Goal: Contribute content: Contribute content

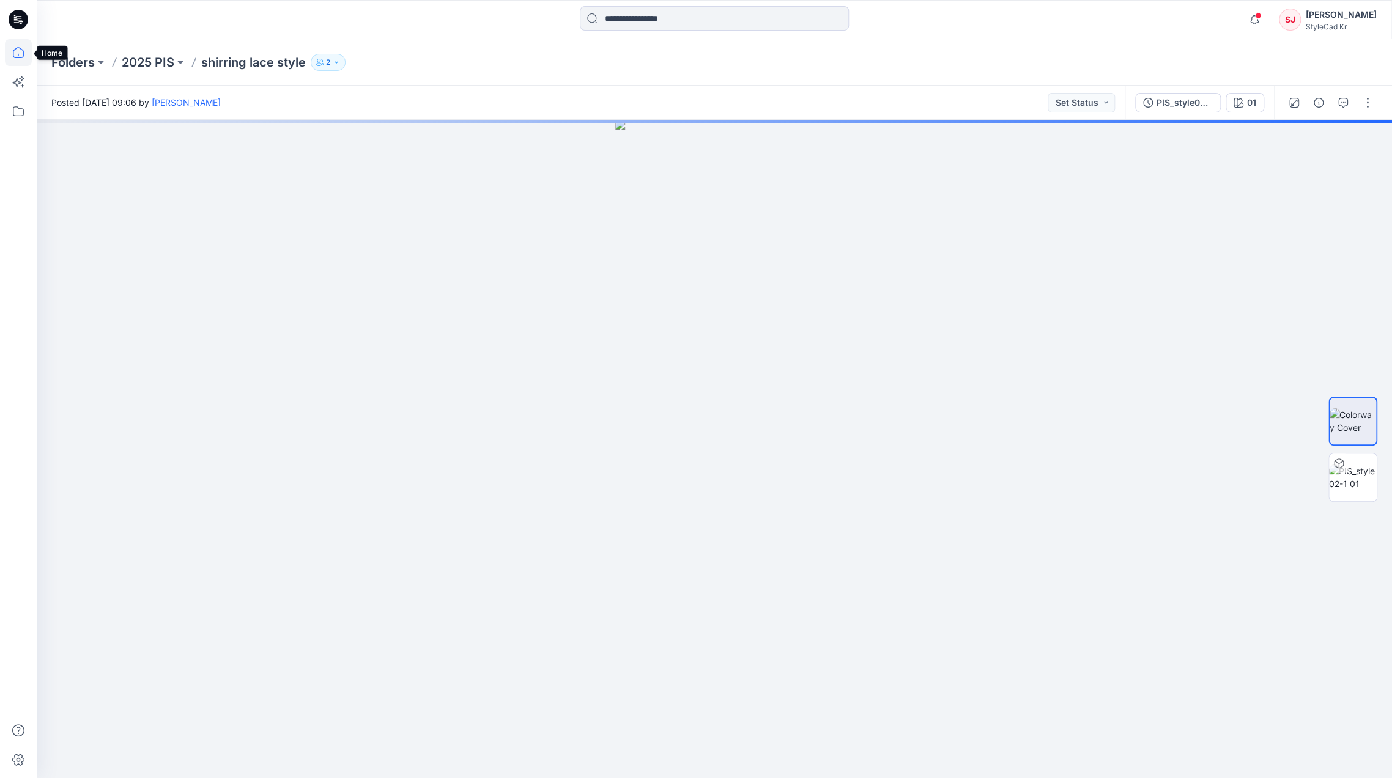
click at [21, 50] on icon at bounding box center [18, 52] width 11 height 11
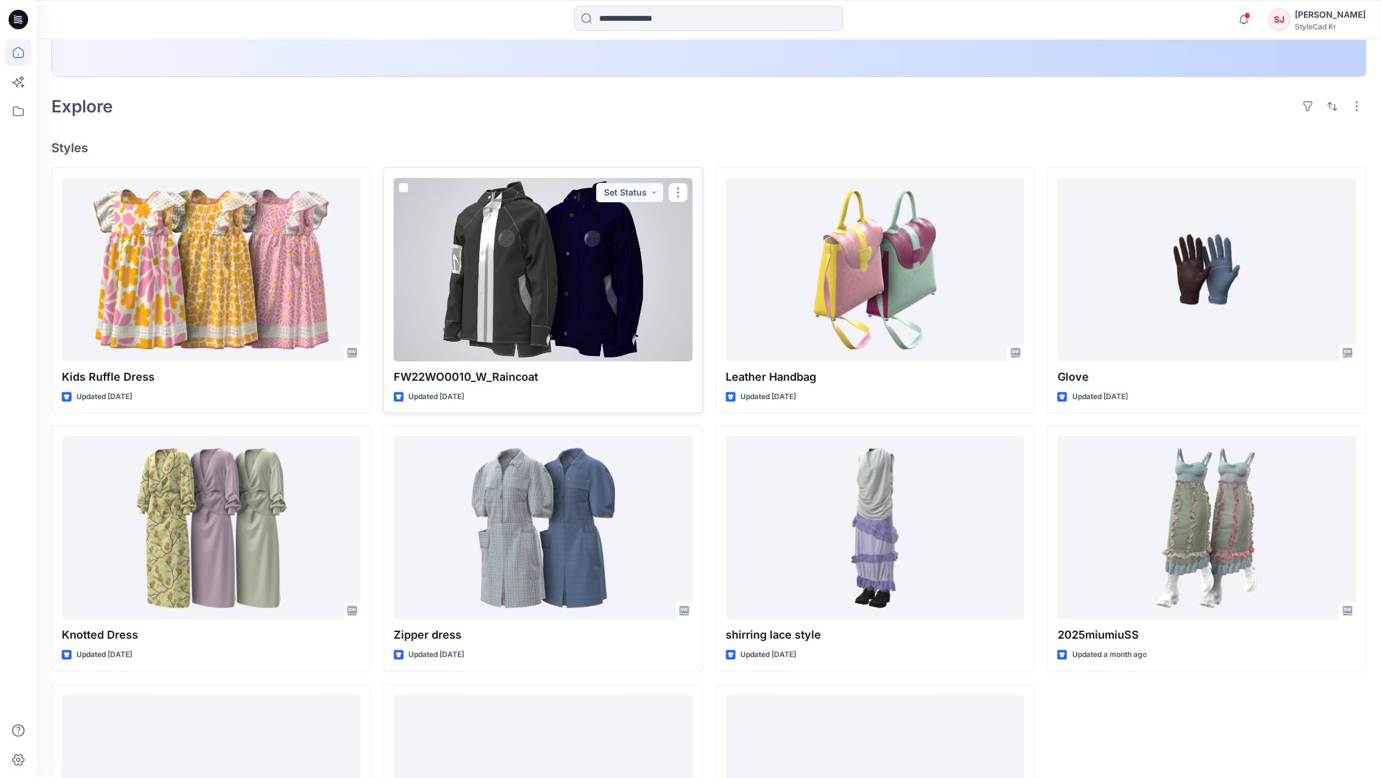
scroll to position [407, 0]
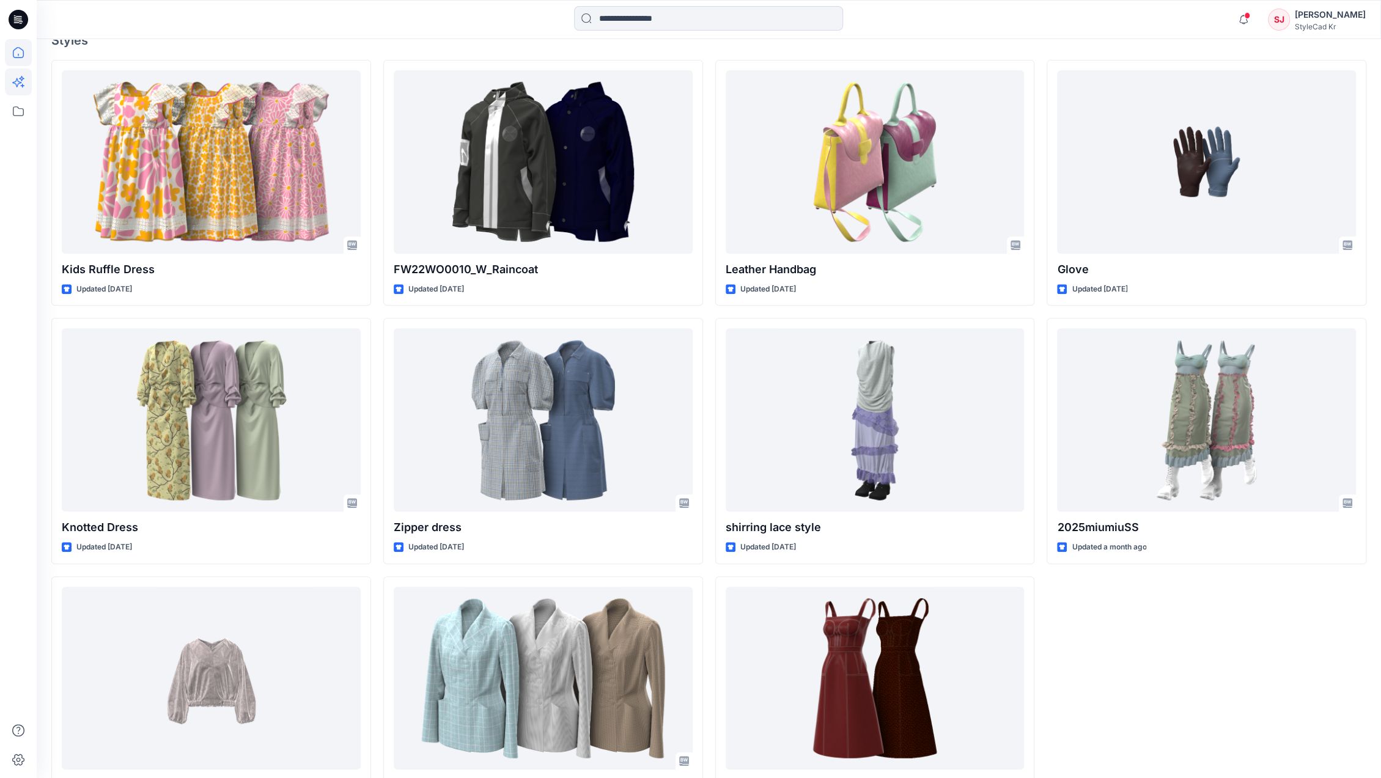
click at [21, 83] on icon at bounding box center [18, 81] width 27 height 27
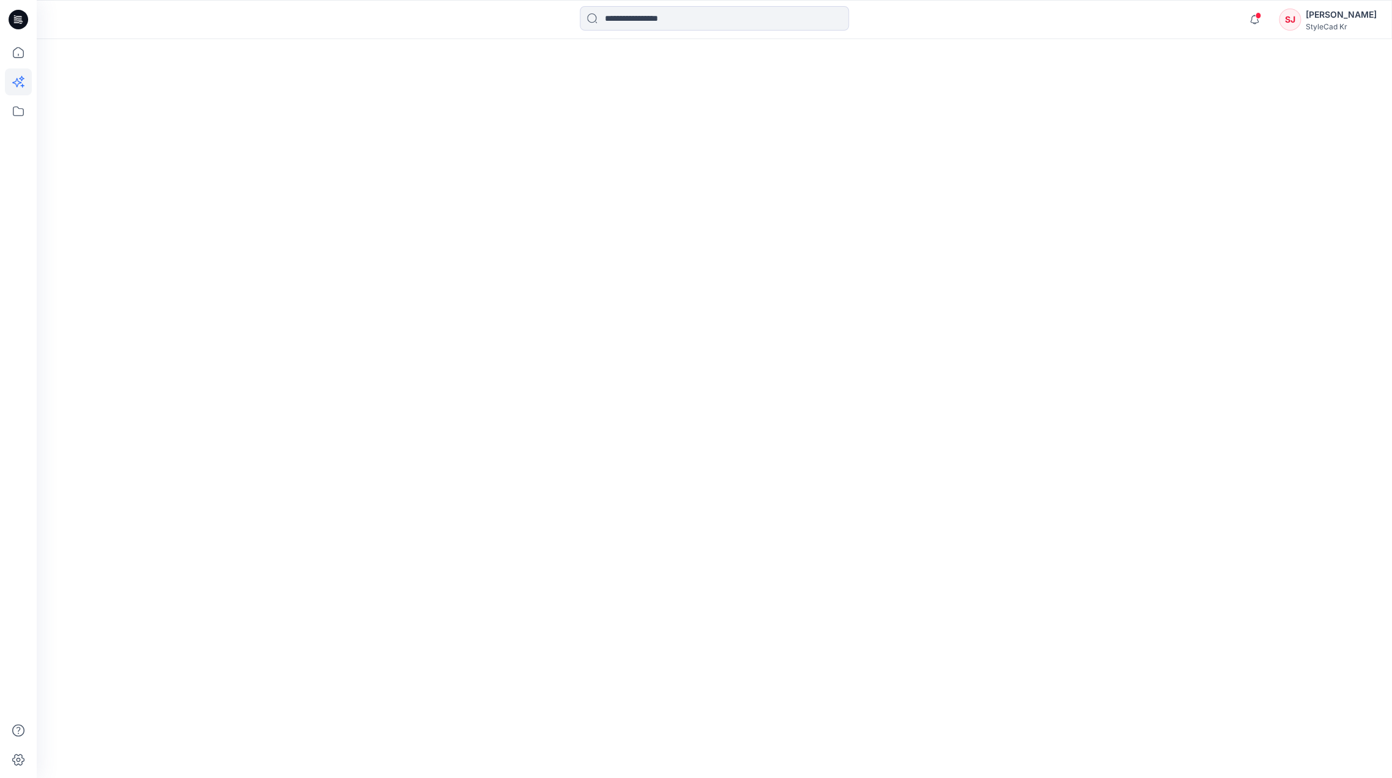
click at [495, 349] on div at bounding box center [714, 408] width 1355 height 739
click at [24, 81] on icon at bounding box center [18, 81] width 27 height 27
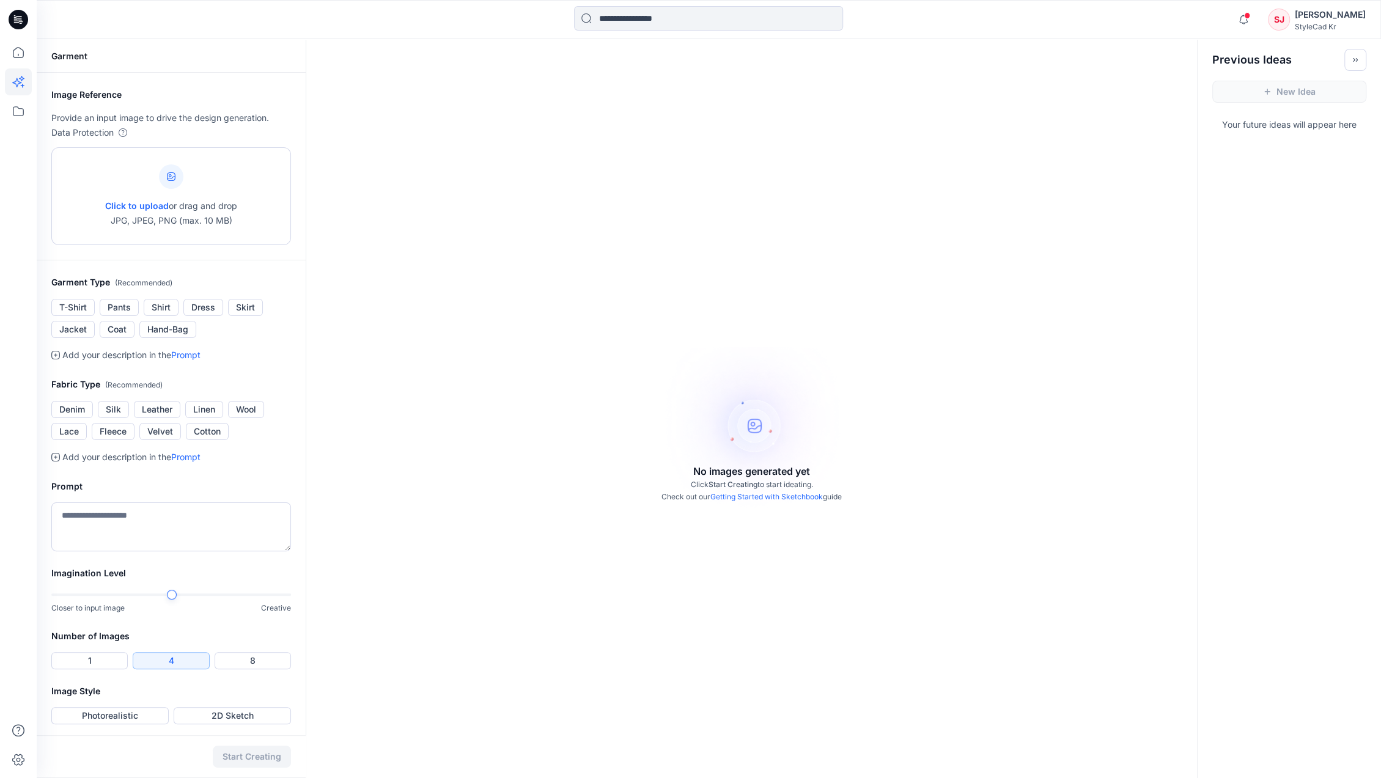
click at [182, 202] on p "Click to upload or drag and drop JPG, JPEG, PNG (max. 10 MB)" at bounding box center [171, 213] width 132 height 29
type input "**********"
click at [176, 183] on div at bounding box center [171, 176] width 24 height 24
click at [161, 169] on div at bounding box center [171, 176] width 24 height 24
click at [175, 177] on div at bounding box center [171, 176] width 24 height 24
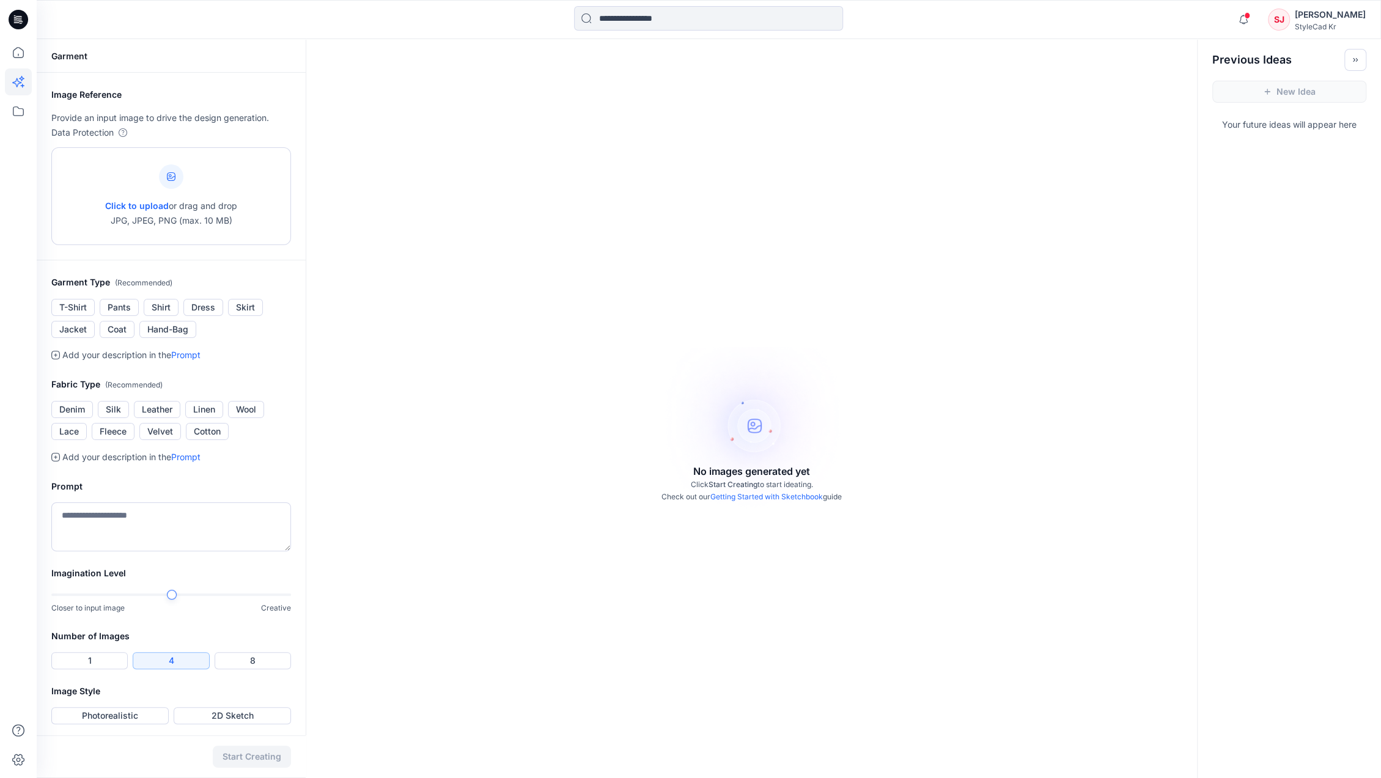
type input "**********"
click at [164, 194] on div "Click to upload or drag and drop JPG, JPEG, PNG (max. 10 MB)" at bounding box center [171, 196] width 132 height 93
type input "**********"
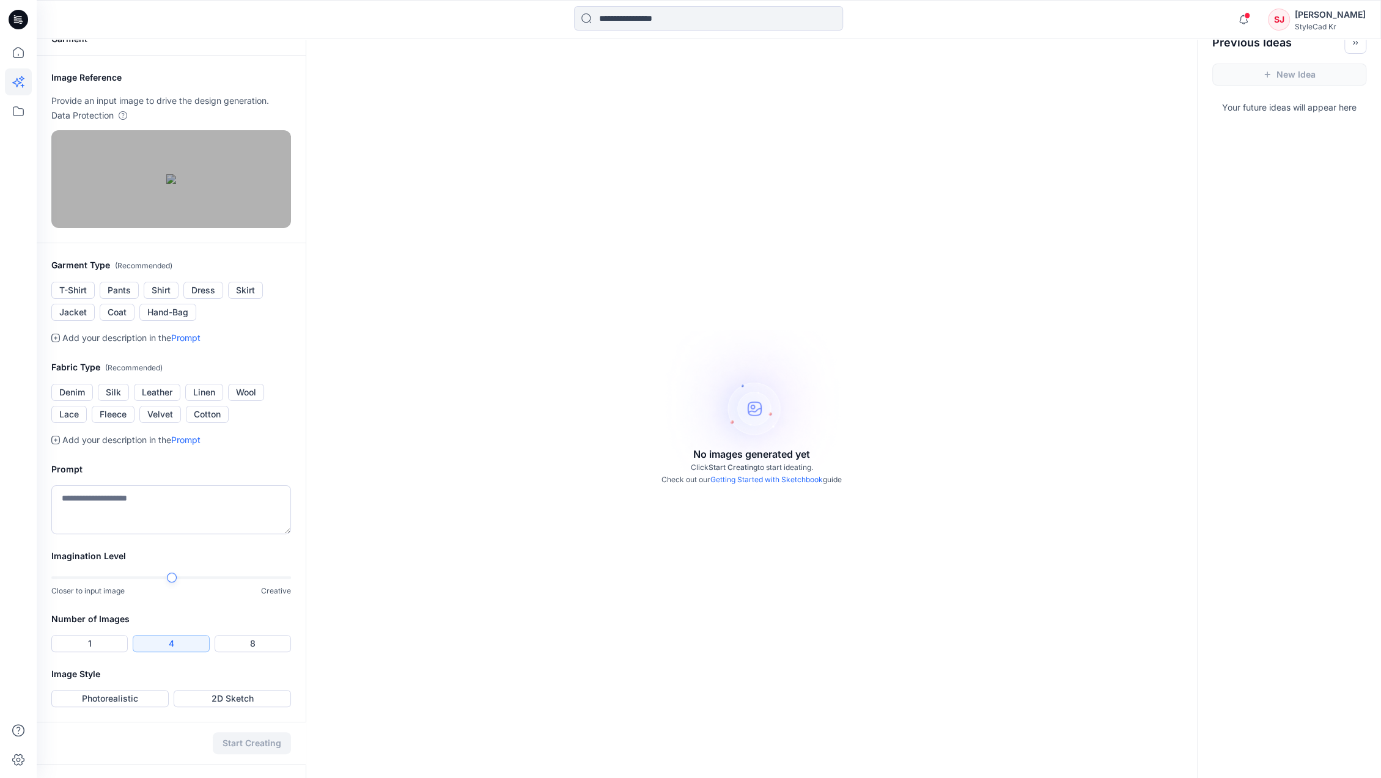
scroll to position [68, 0]
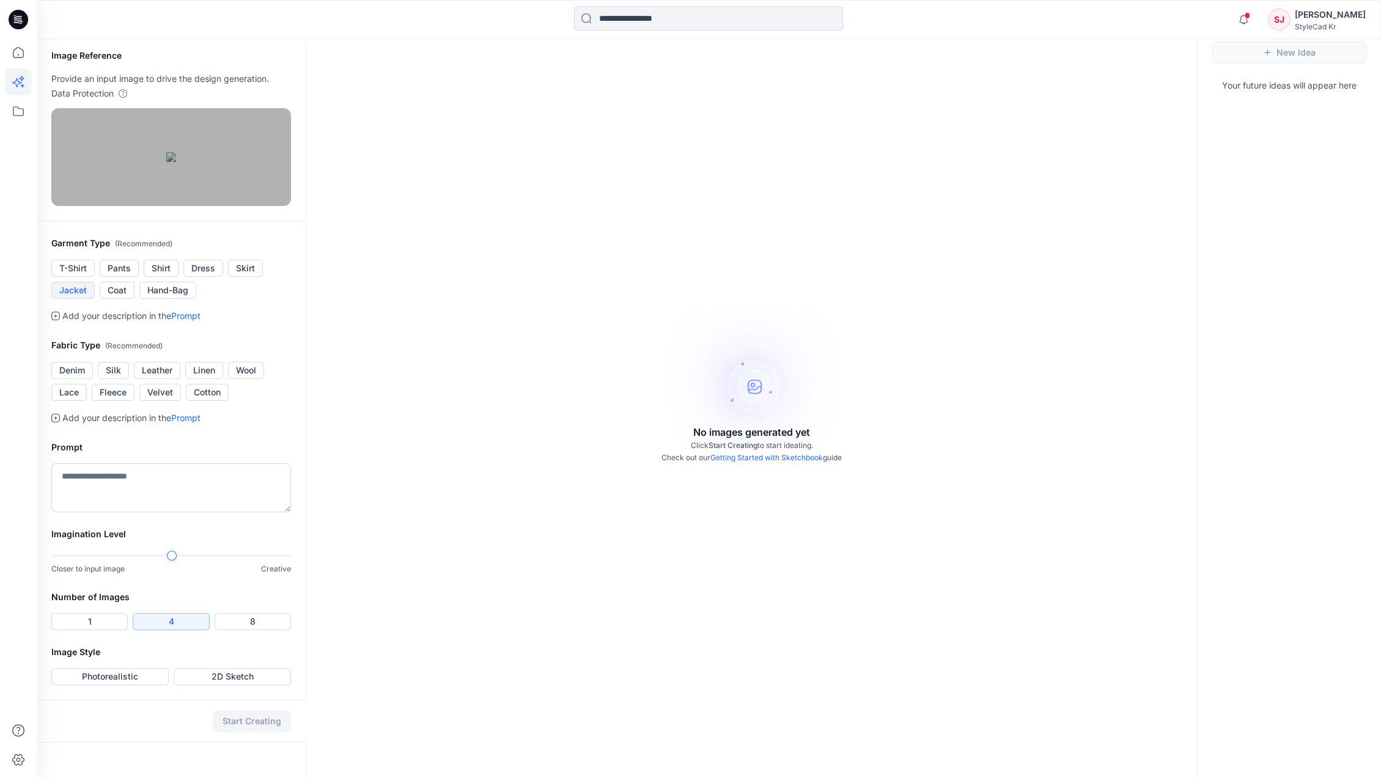
click at [77, 299] on button "Jacket" at bounding box center [72, 290] width 43 height 17
click at [166, 379] on button "Leather" at bounding box center [157, 370] width 46 height 17
drag, startPoint x: 174, startPoint y: 595, endPoint x: 227, endPoint y: 594, distance: 53.2
click at [227, 575] on div "Closer to input image Creative" at bounding box center [171, 562] width 240 height 25
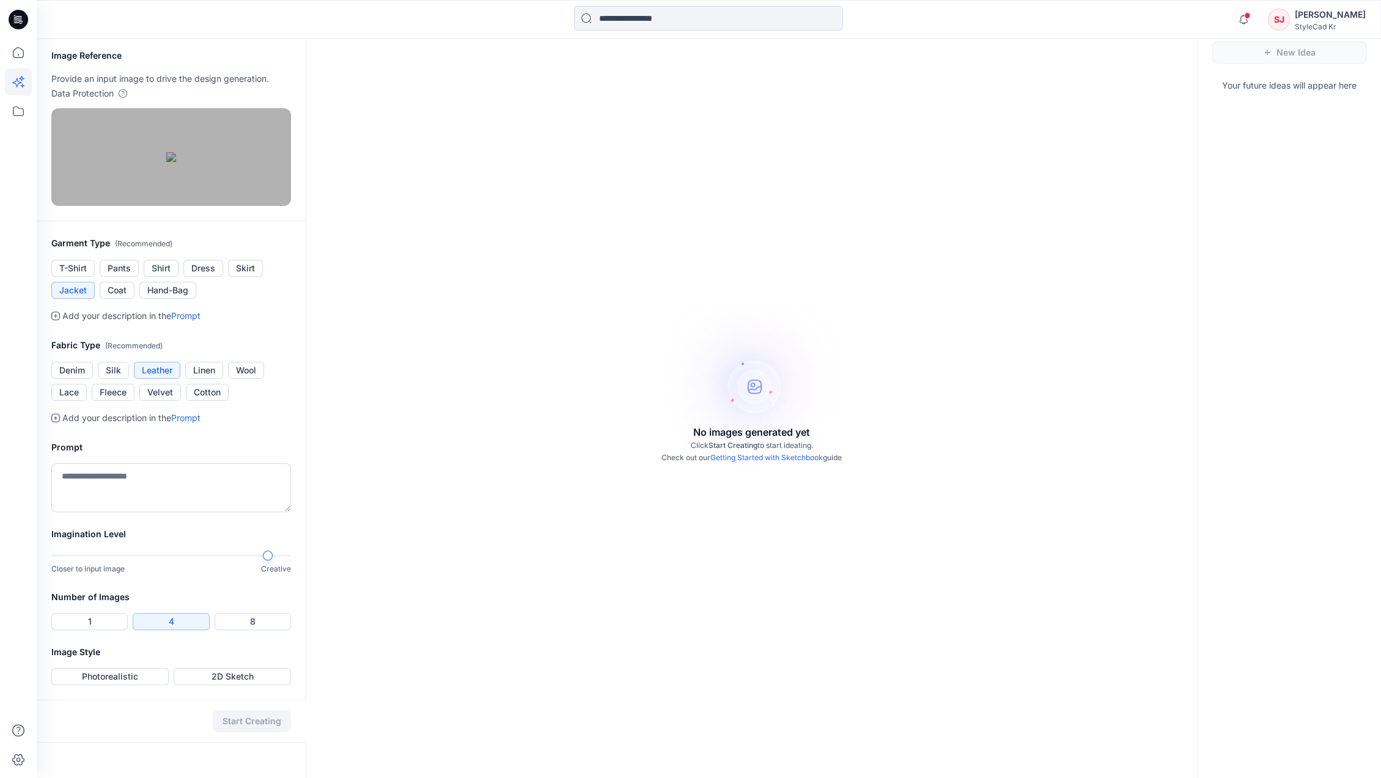
click at [280, 560] on div at bounding box center [171, 556] width 240 height 9
click at [113, 685] on button "Photorealistic" at bounding box center [109, 676] width 117 height 17
click at [248, 733] on button "Start Creating" at bounding box center [252, 722] width 78 height 22
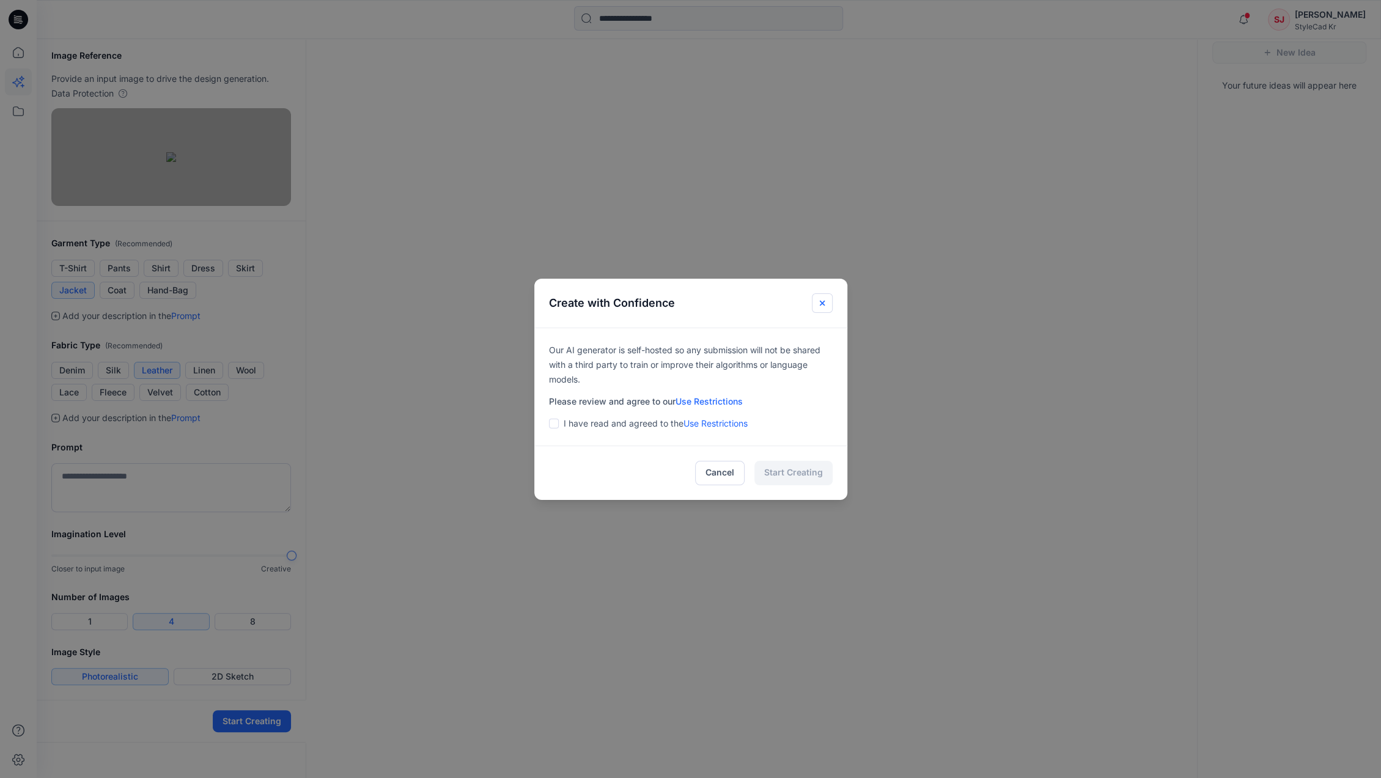
click at [827, 306] on icon "Close" at bounding box center [823, 303] width 10 height 10
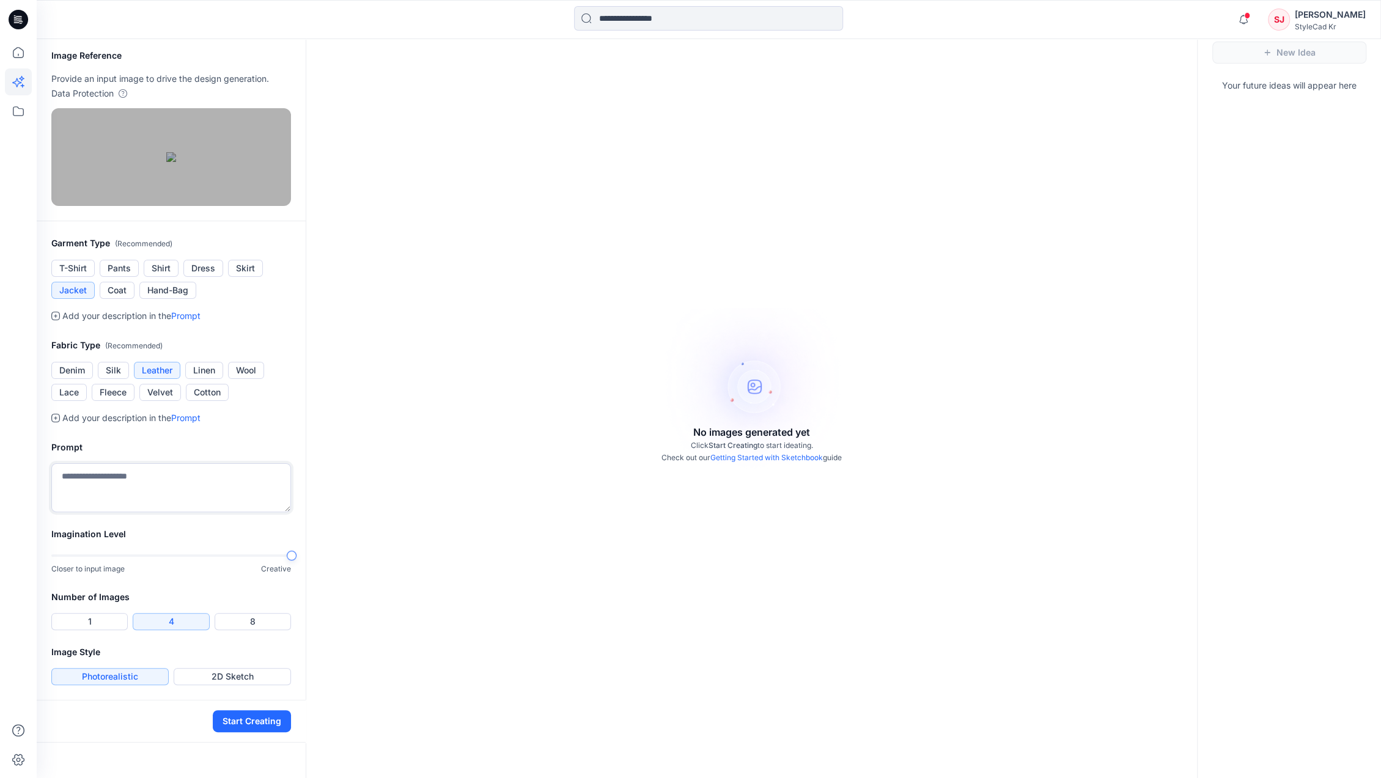
click at [157, 512] on textarea at bounding box center [171, 487] width 240 height 49
click at [248, 733] on button "Start Creating" at bounding box center [252, 722] width 78 height 22
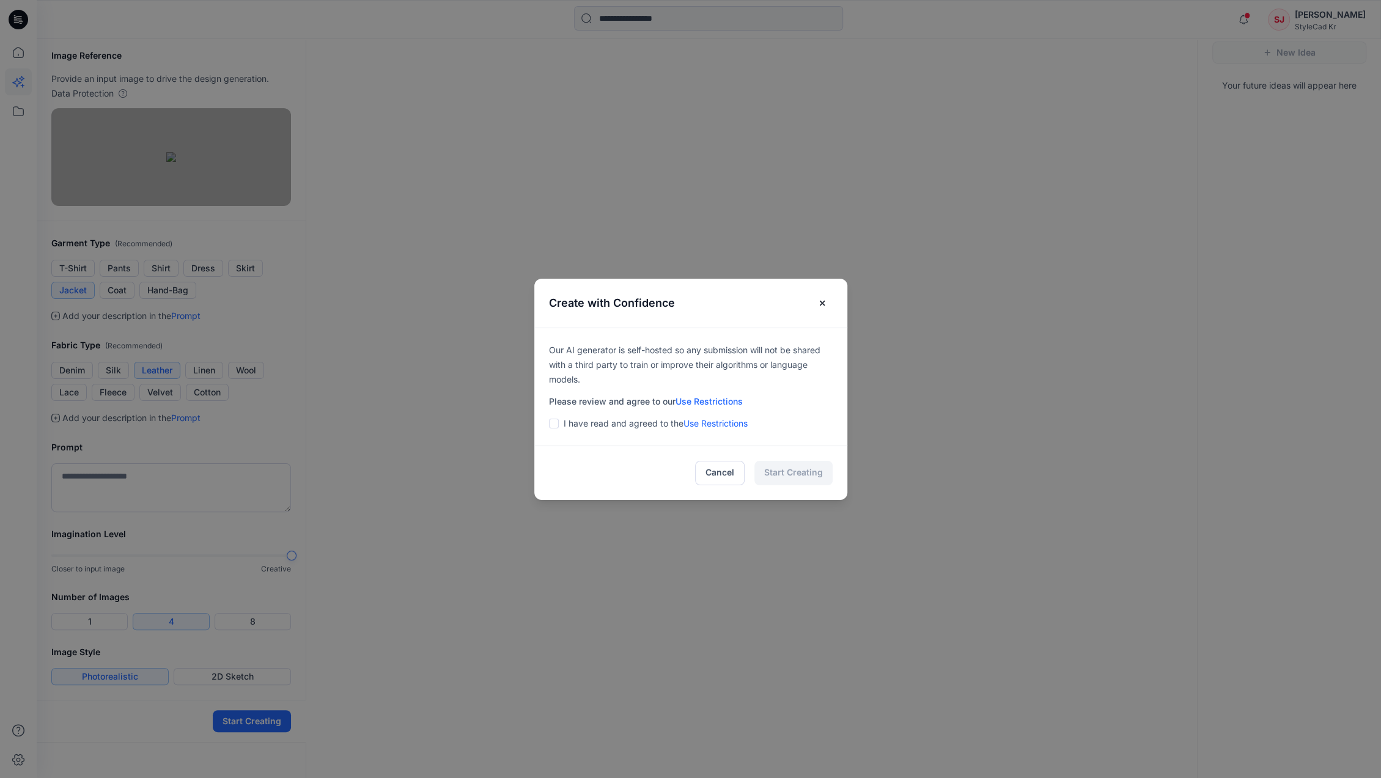
click at [566, 427] on div "I have read and agreed to the Use Restrictions" at bounding box center [691, 423] width 284 height 15
click at [559, 425] on span at bounding box center [554, 424] width 10 height 10
click at [794, 471] on button "Start Creating" at bounding box center [794, 473] width 78 height 24
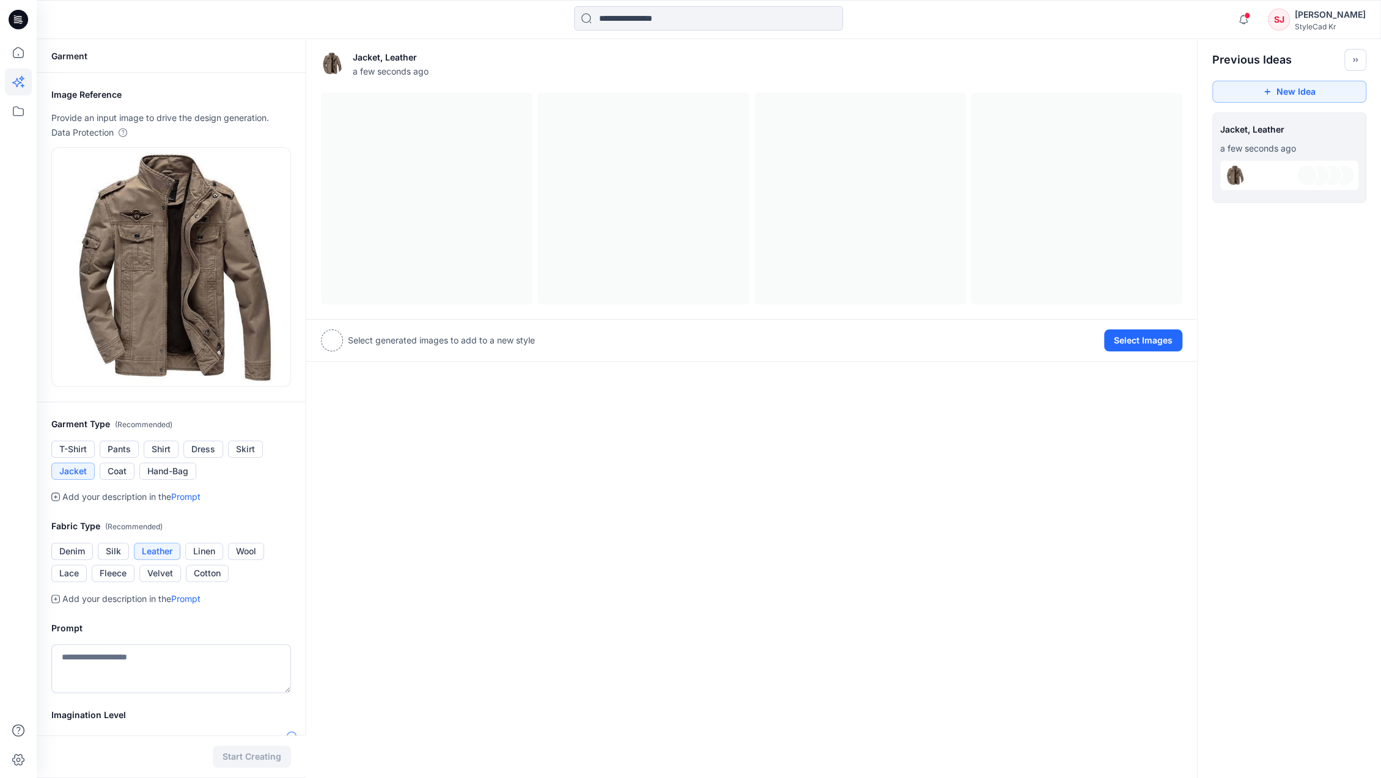
click at [328, 341] on div at bounding box center [332, 341] width 22 height 22
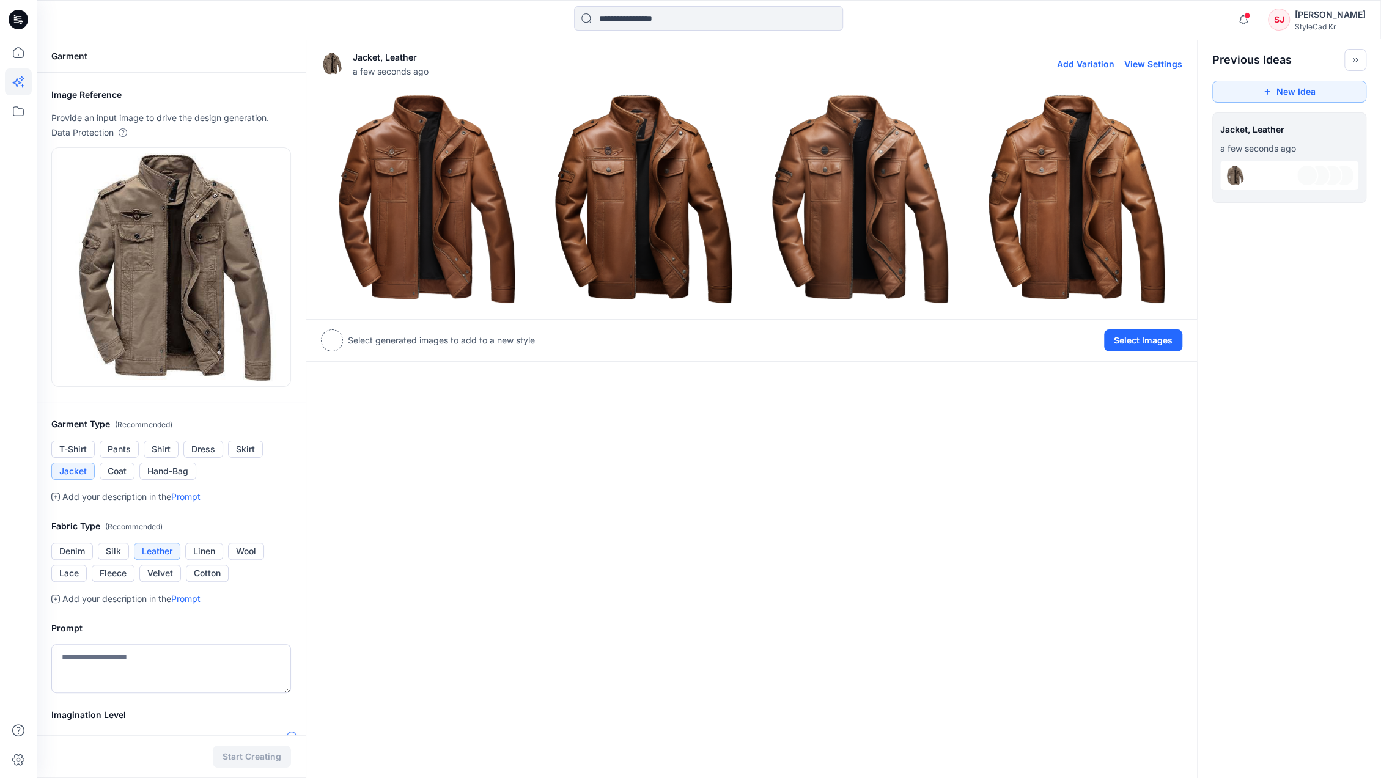
click at [455, 281] on img at bounding box center [427, 199] width 210 height 210
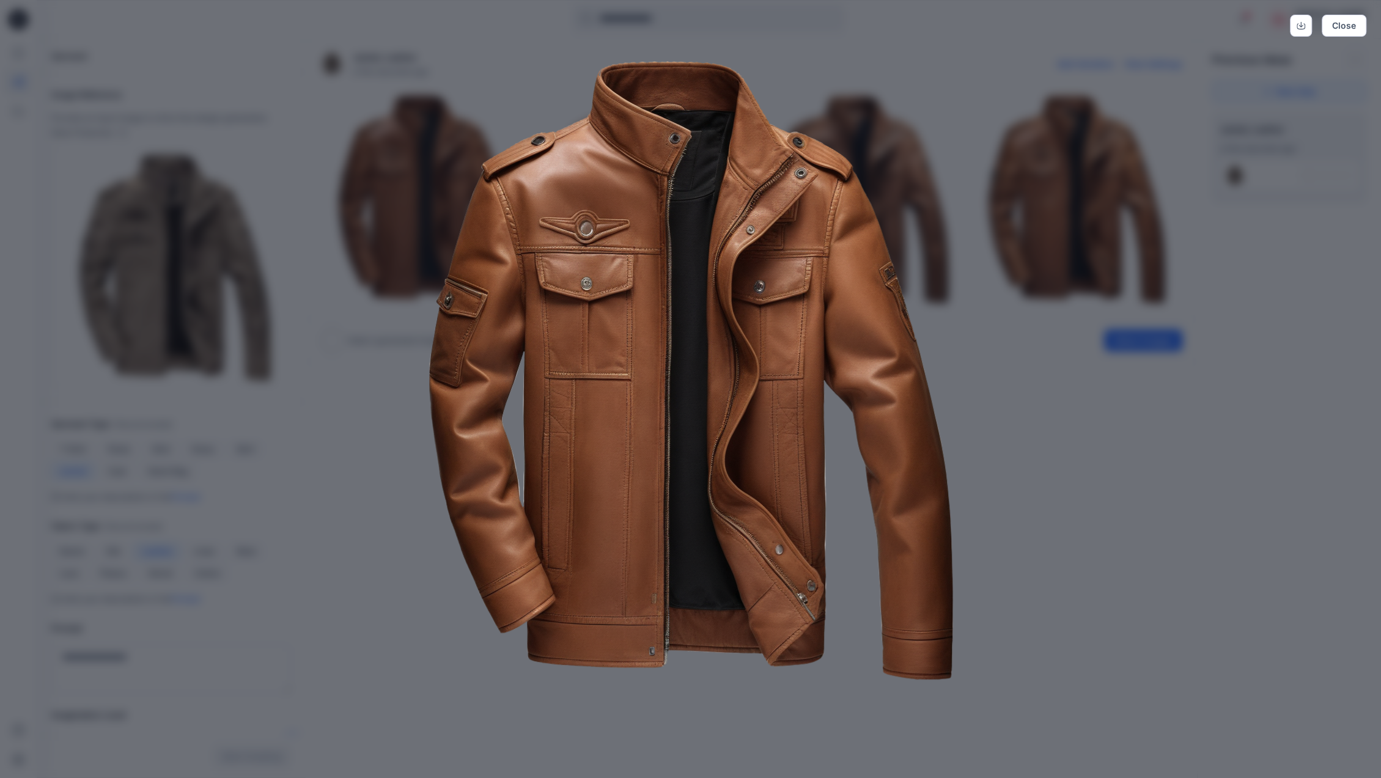
click at [1044, 397] on div "Close" at bounding box center [690, 389] width 1381 height 778
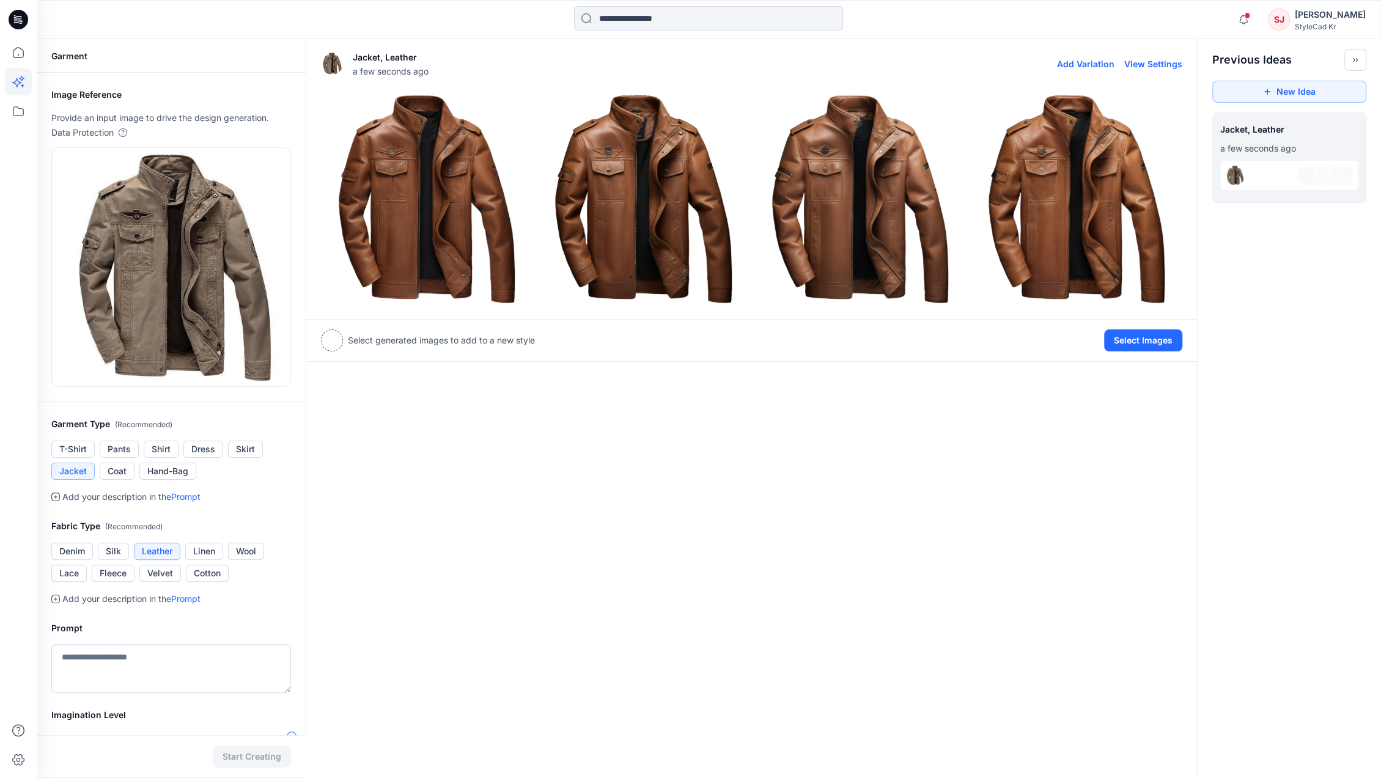
click at [688, 258] on img at bounding box center [643, 199] width 210 height 210
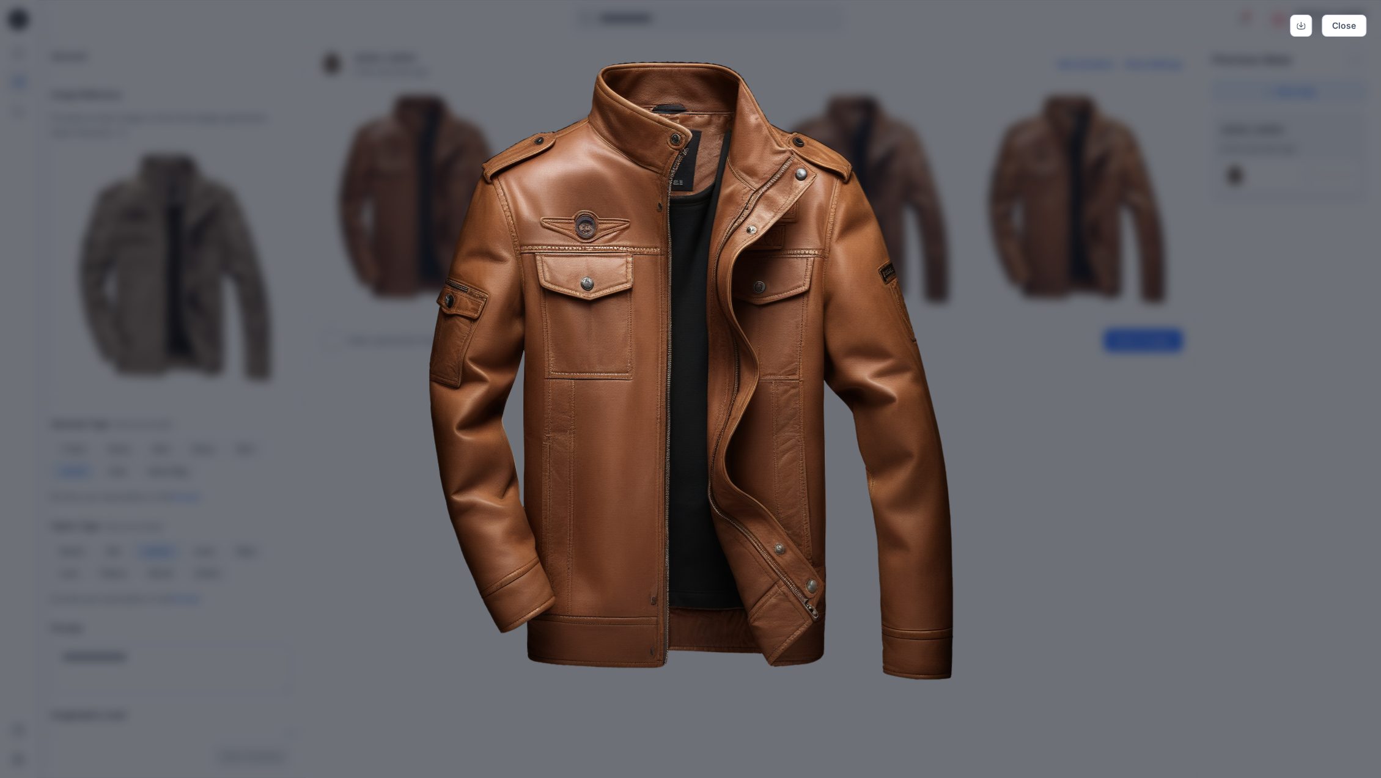
click at [1134, 503] on div "Close" at bounding box center [690, 389] width 1381 height 778
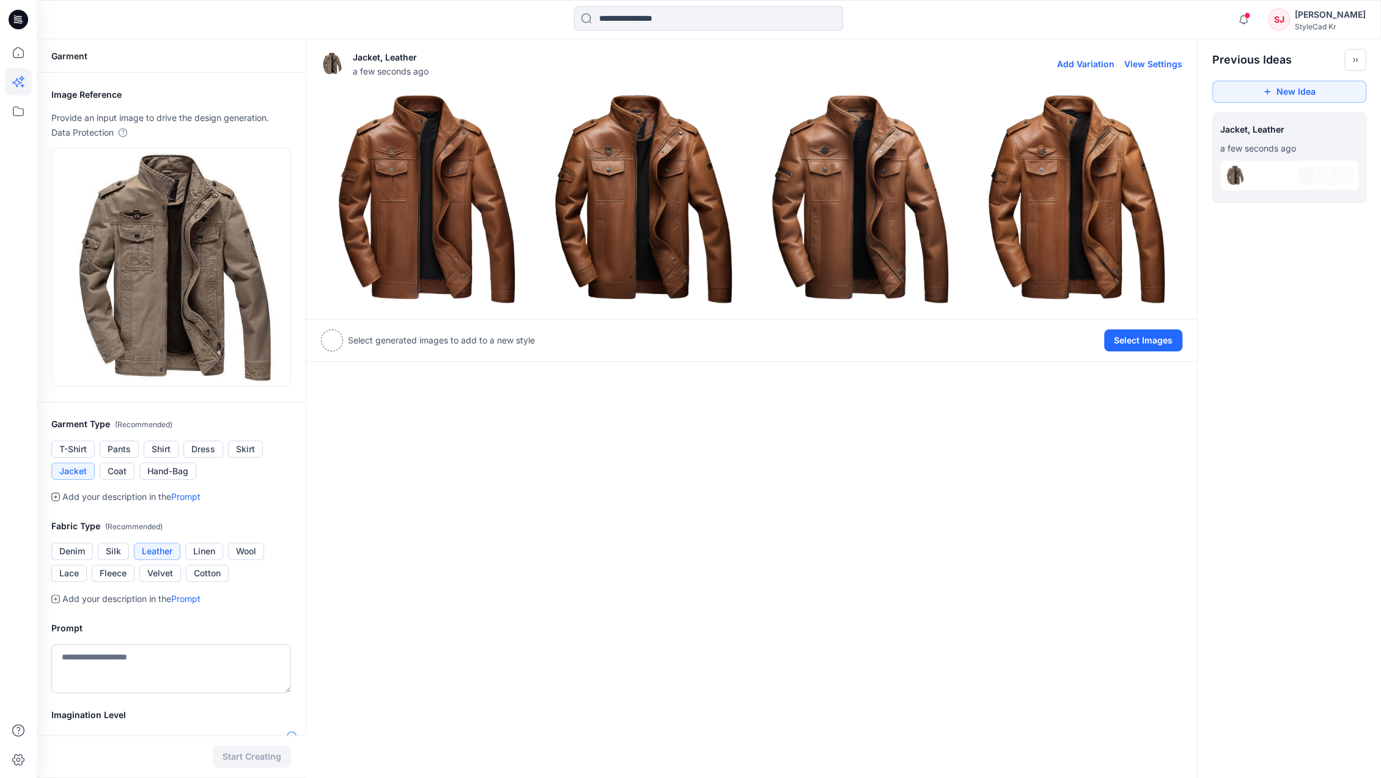
click at [418, 244] on img at bounding box center [427, 199] width 210 height 210
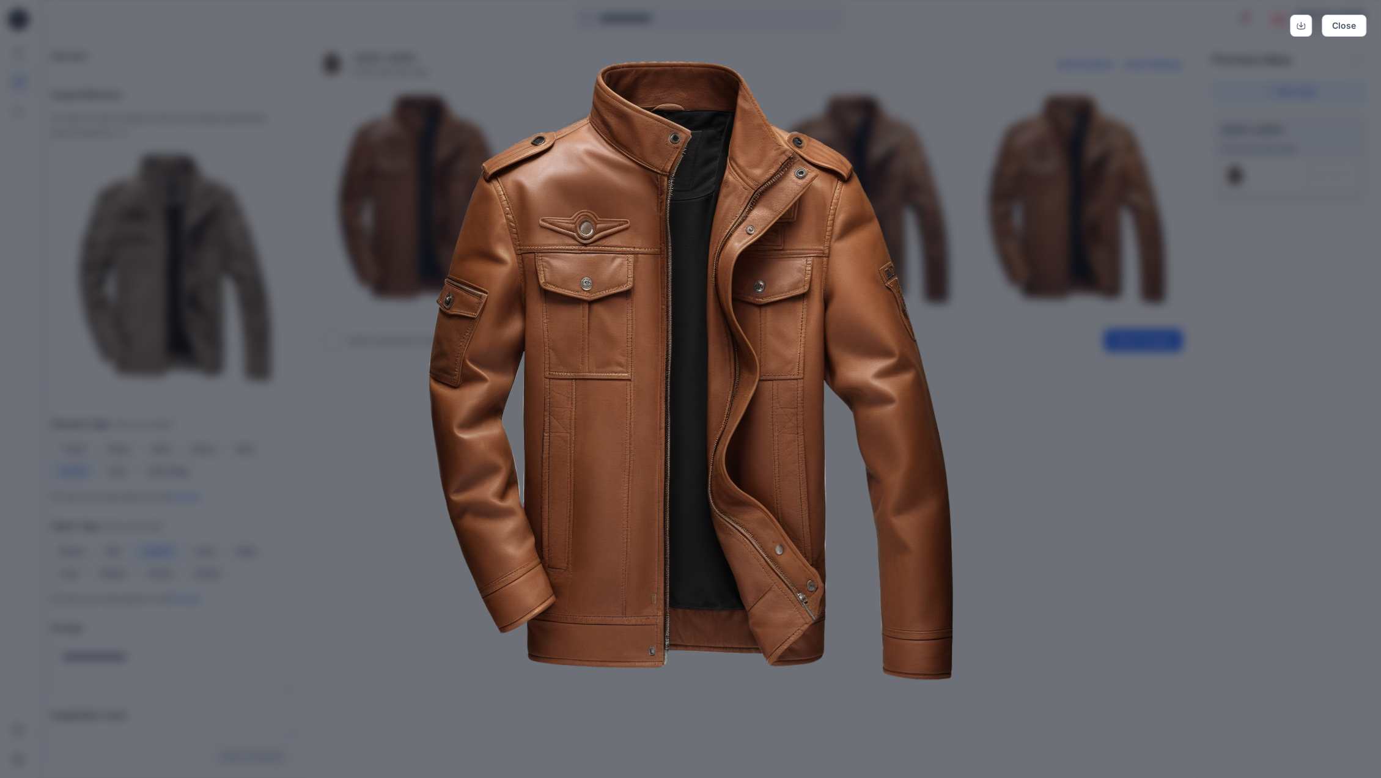
click at [1142, 541] on div "Close" at bounding box center [690, 389] width 1381 height 778
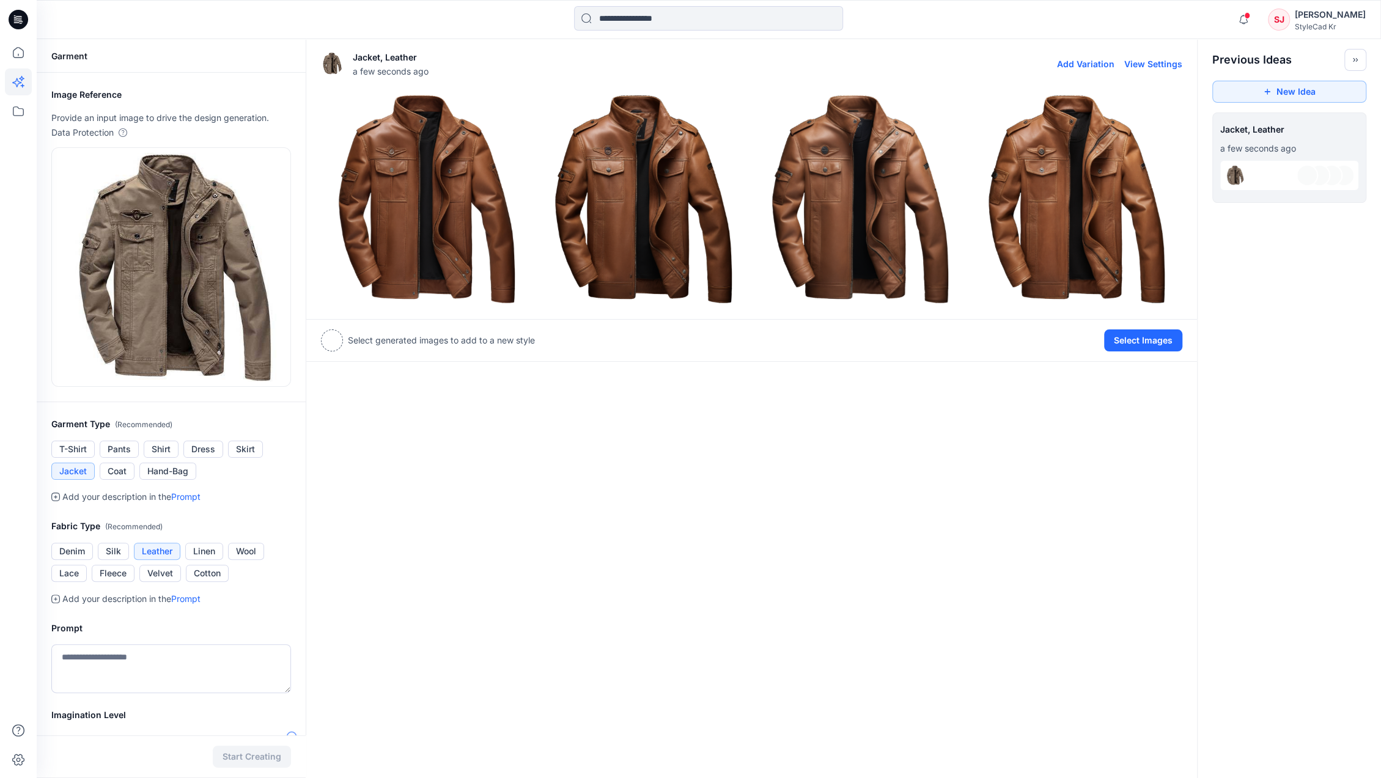
click at [1006, 238] on img at bounding box center [1077, 199] width 210 height 210
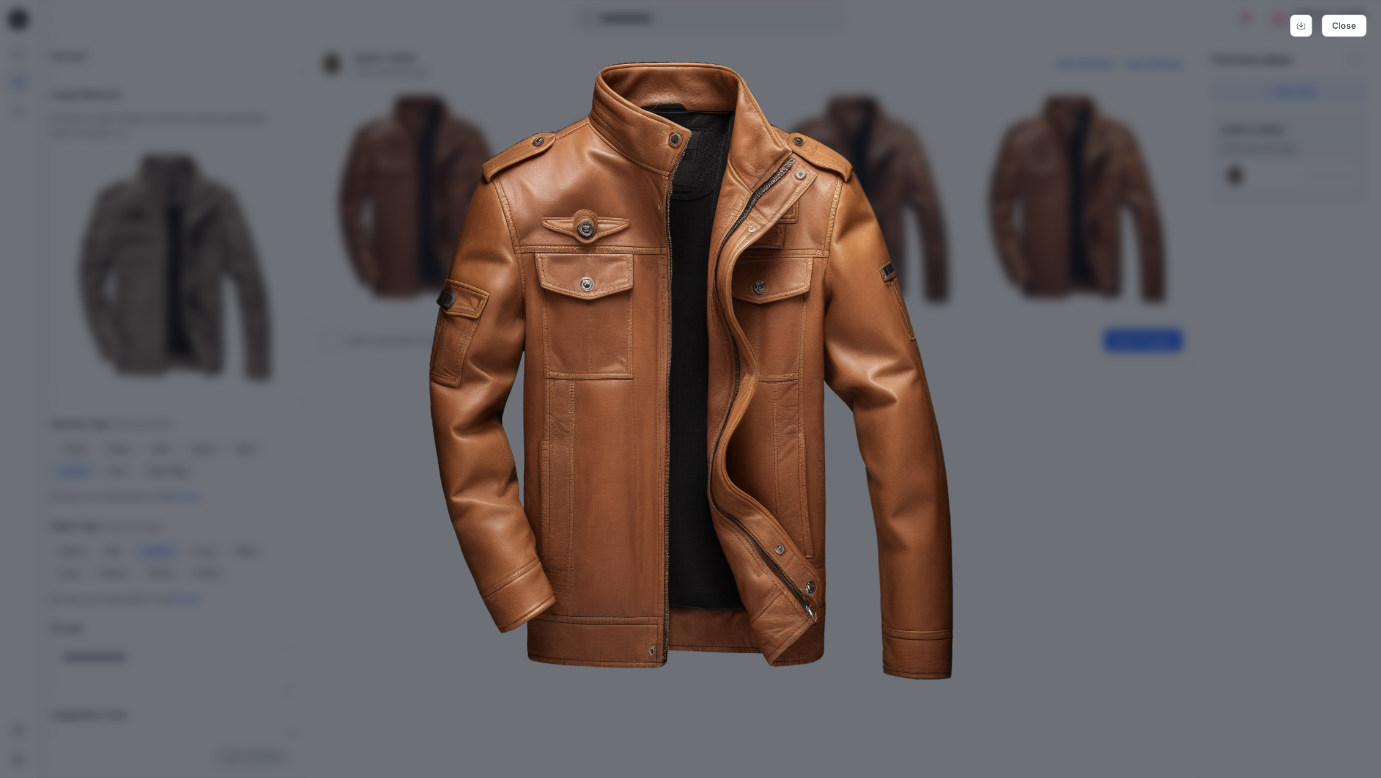
click at [1115, 507] on div "Close" at bounding box center [690, 389] width 1381 height 778
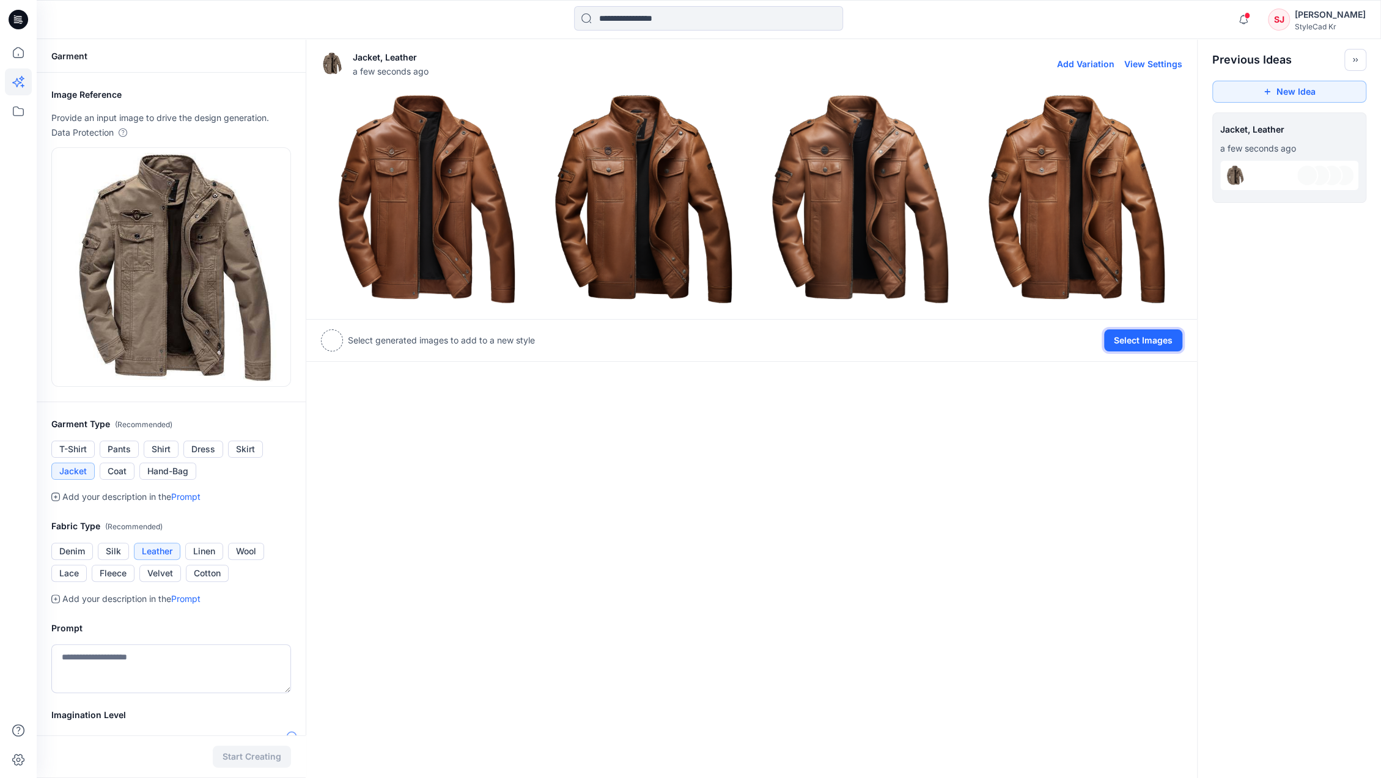
click at [1124, 345] on button "Select Images" at bounding box center [1143, 341] width 78 height 22
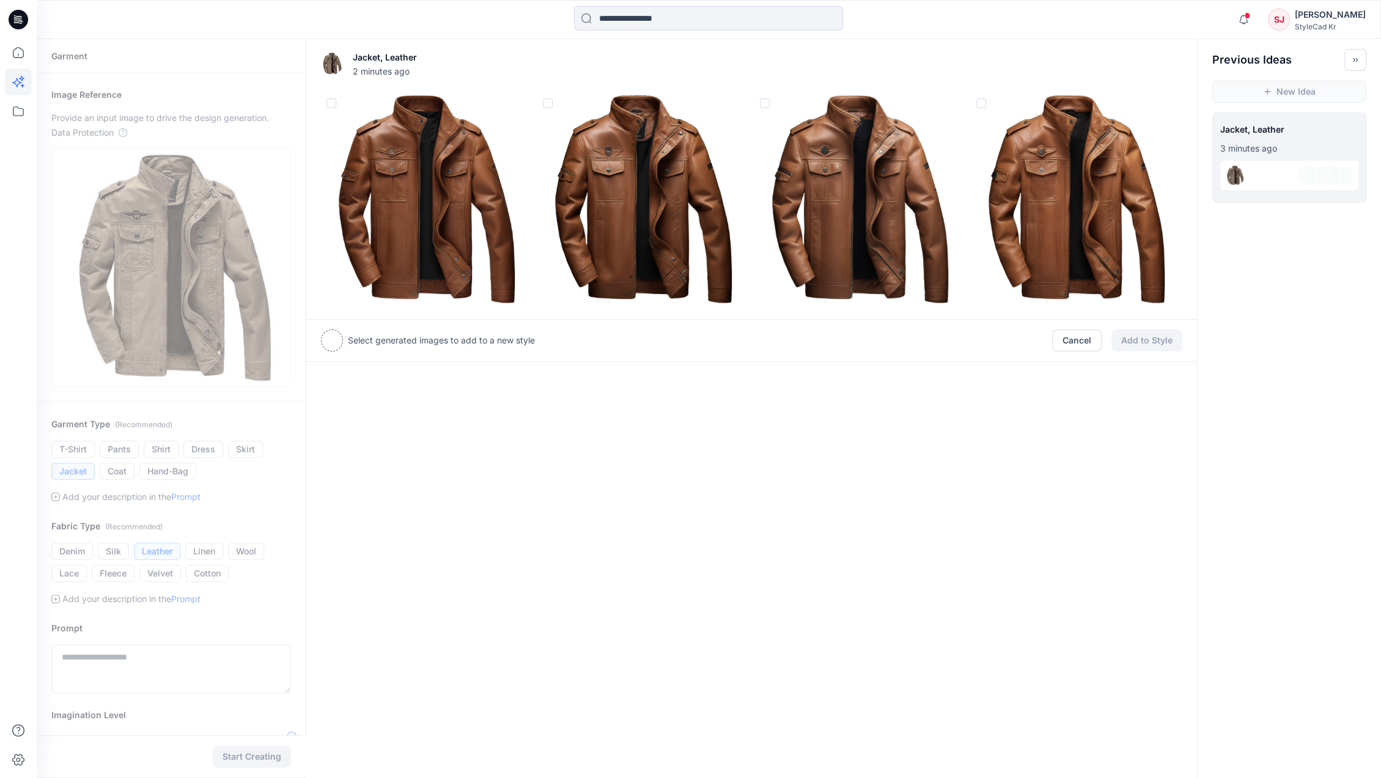
click at [388, 137] on img at bounding box center [427, 199] width 210 height 210
click at [836, 356] on div "1 selected image Cancel Add to Style" at bounding box center [751, 341] width 891 height 45
click at [1063, 341] on button "Cancel" at bounding box center [1077, 342] width 50 height 22
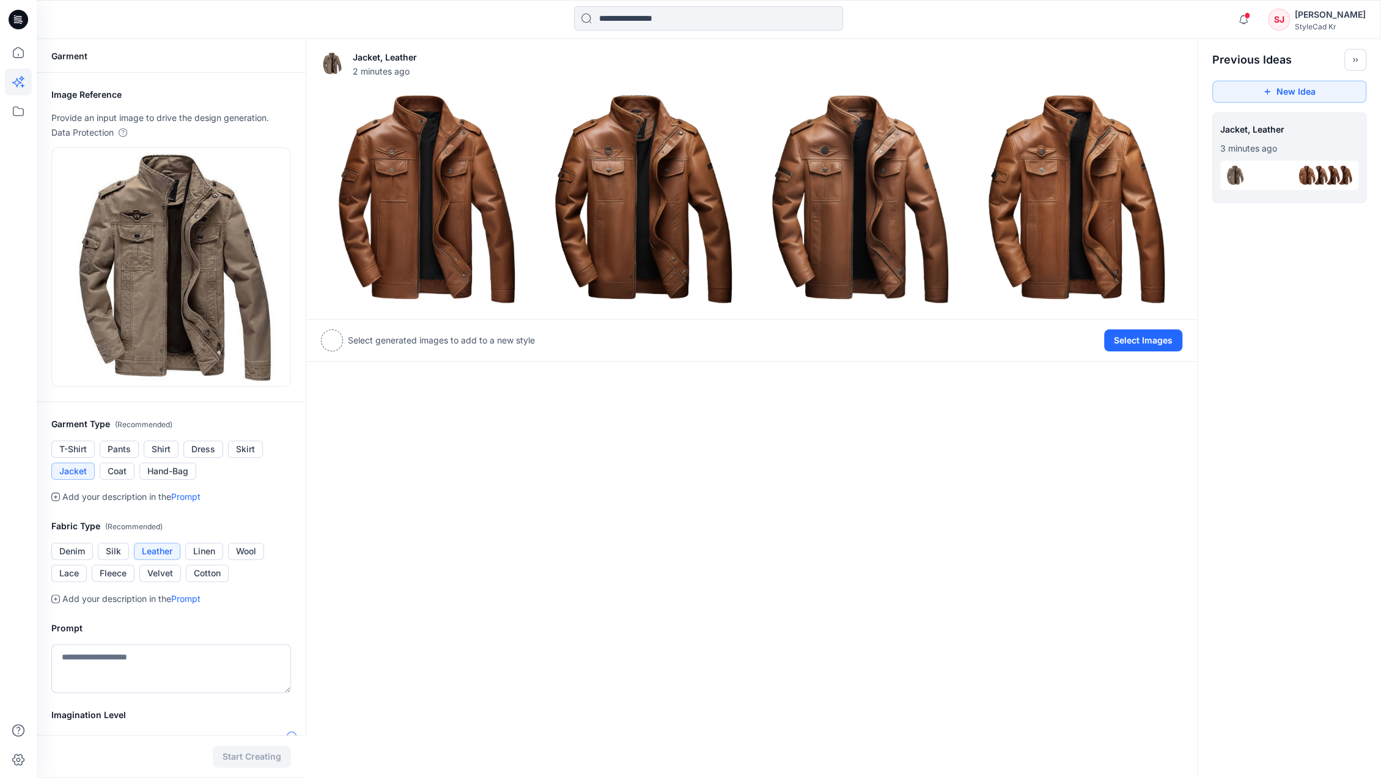
click at [921, 520] on div "Jacket, Leather 2 minutes ago Add Variation View Settings Select generated imag…" at bounding box center [752, 481] width 892 height 885
click at [377, 243] on img at bounding box center [427, 199] width 210 height 210
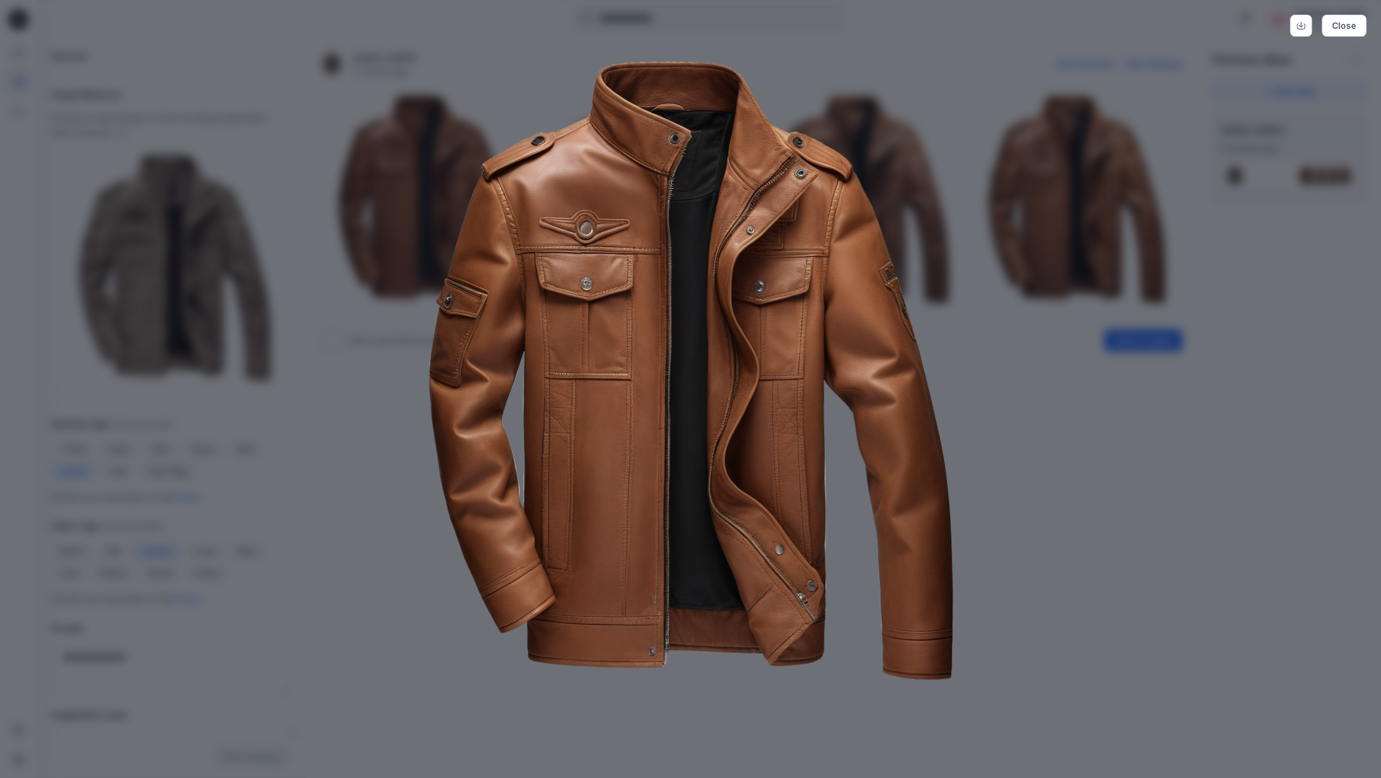
click at [1238, 441] on div "Close" at bounding box center [690, 389] width 1381 height 778
